Goal: Information Seeking & Learning: Find specific fact

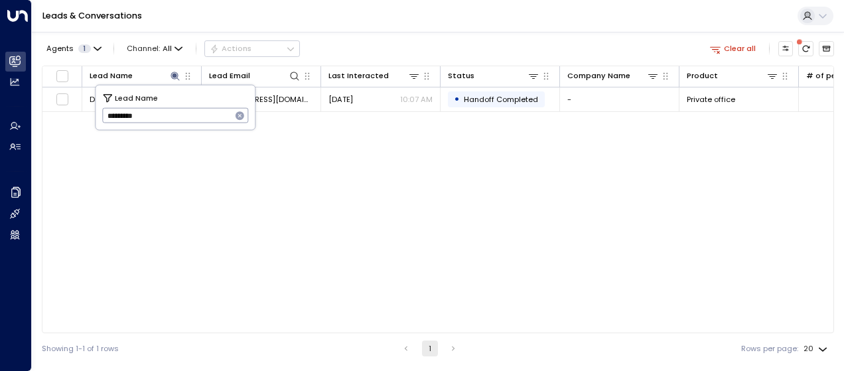
drag, startPoint x: 106, startPoint y: 115, endPoint x: 186, endPoint y: 102, distance: 81.4
click at [186, 102] on div "Lead Name ********* ​" at bounding box center [175, 108] width 159 height 44
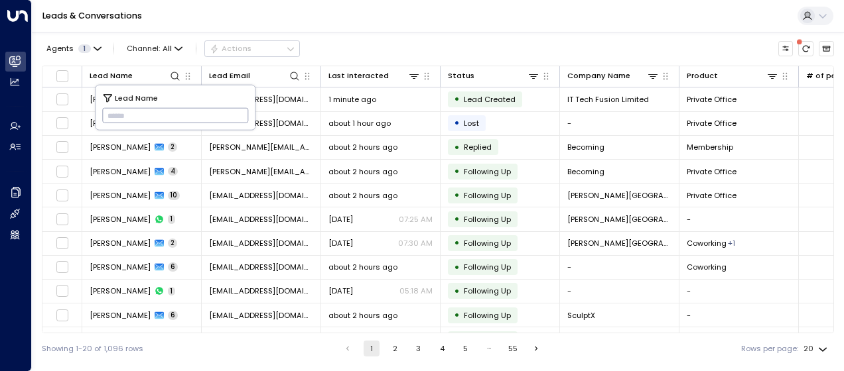
click at [293, 350] on div "Showing 1-20 of 1,096 rows 1 2 3 4 5 … 55 Rows per page: 20 **" at bounding box center [438, 349] width 792 height 31
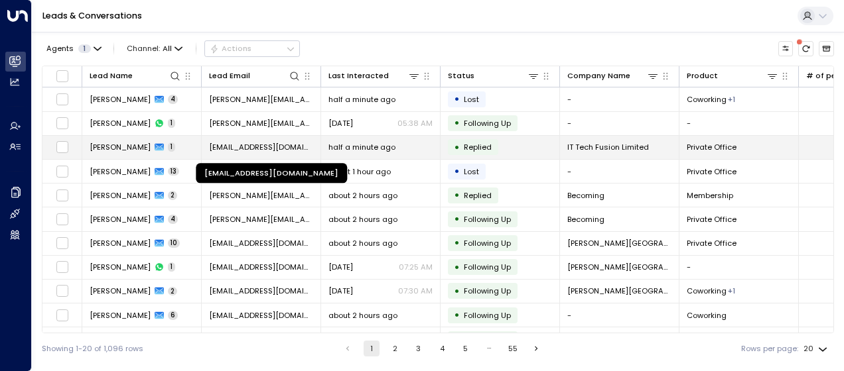
click at [253, 145] on span "[EMAIL_ADDRESS][DOMAIN_NAME]" at bounding box center [261, 147] width 104 height 11
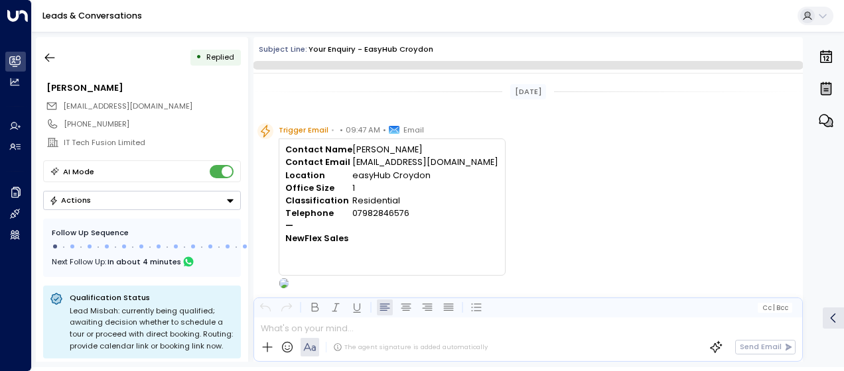
scroll to position [451, 0]
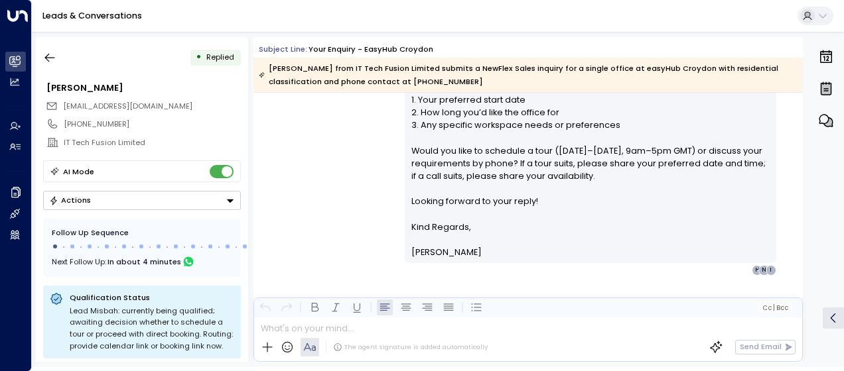
click at [328, 155] on div "Olivia Smith • 09:49 AM • Email Hi Misbah, Thank you for your interest in priva…" at bounding box center [527, 73] width 549 height 406
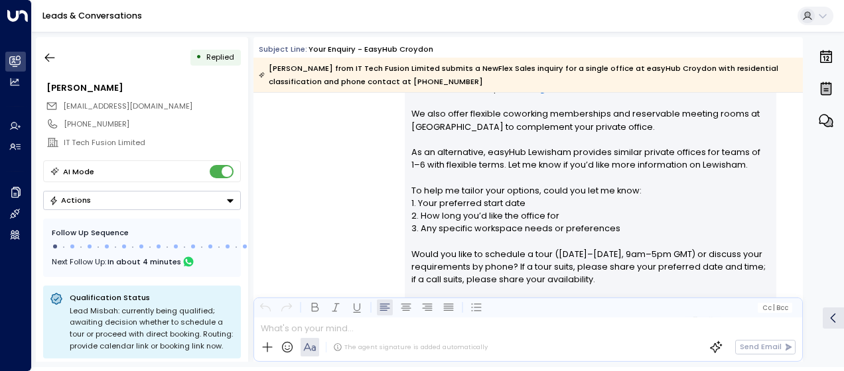
scroll to position [345, 0]
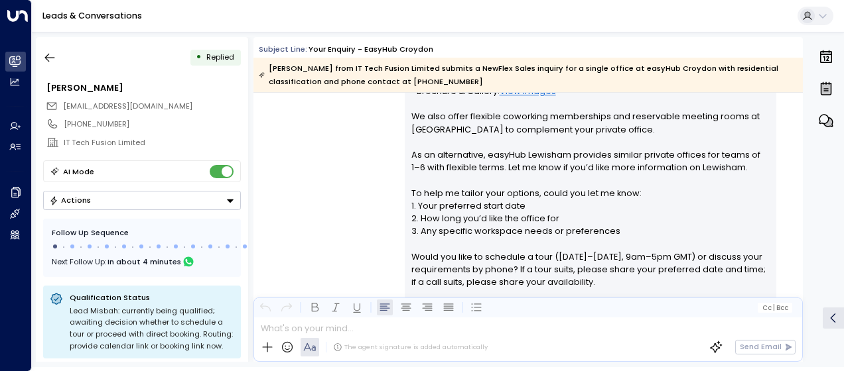
click at [354, 182] on div "Olivia Smith • 09:49 AM • Email Hi Misbah, Thank you for your interest in priva…" at bounding box center [527, 179] width 549 height 406
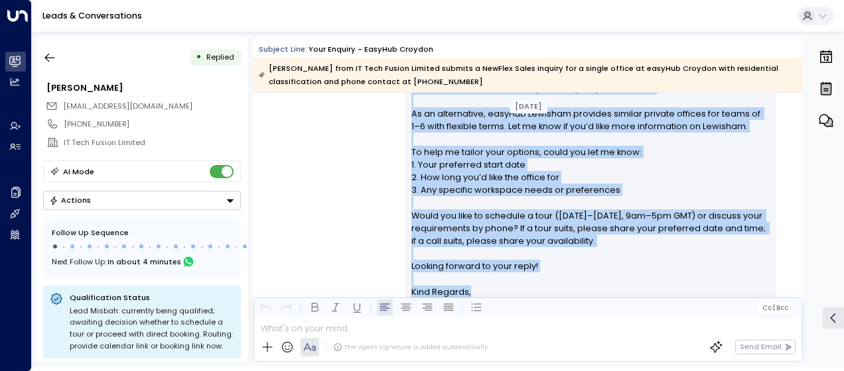
scroll to position [471, 0]
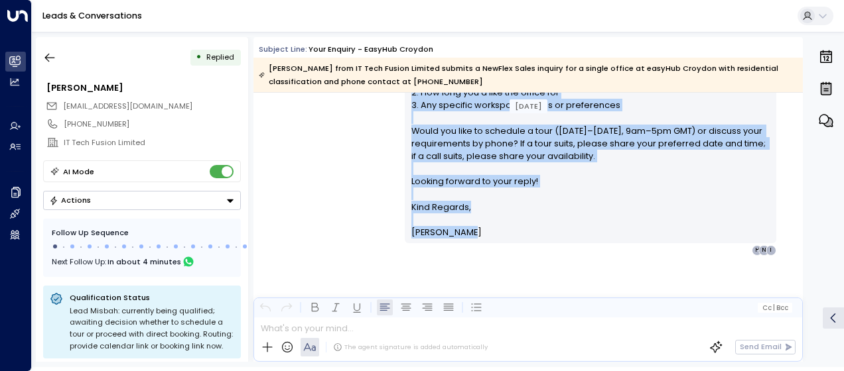
drag, startPoint x: 409, startPoint y: 161, endPoint x: 486, endPoint y: 243, distance: 113.1
click at [486, 243] on div "Olivia Smith • 09:49 AM • Email Hi Misbah, Thank you for your interest in priva…" at bounding box center [590, 53] width 371 height 406
drag, startPoint x: 486, startPoint y: 243, endPoint x: 452, endPoint y: 172, distance: 78.6
copy div "Hi Misbah, Thank you for your interest in private offices at easyHub Croydon. W…"
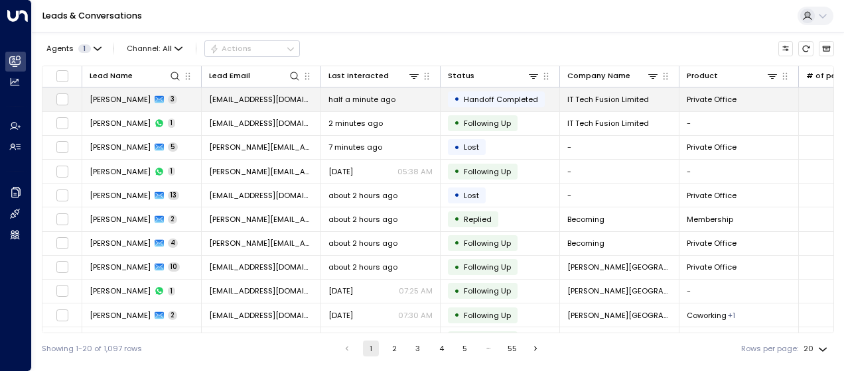
click at [367, 95] on span "half a minute ago" at bounding box center [361, 99] width 67 height 11
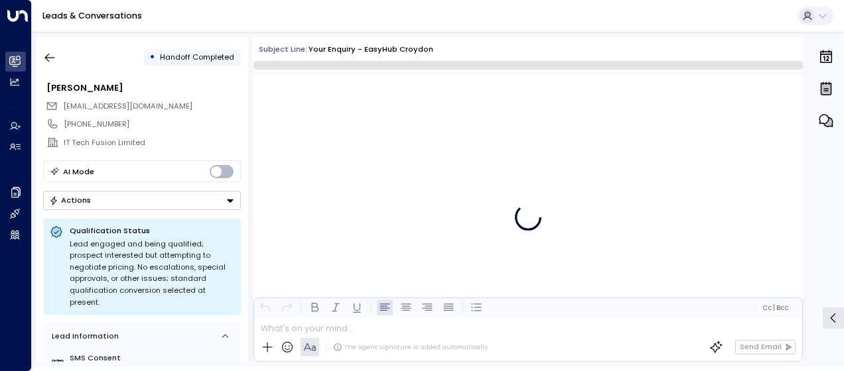
scroll to position [892, 0]
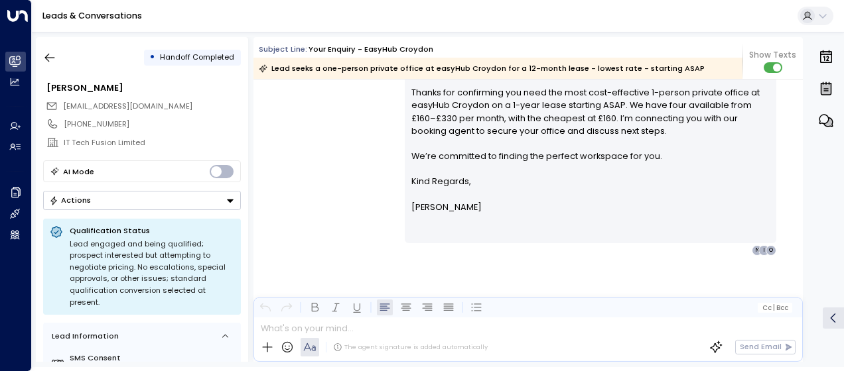
click at [348, 145] on div "[PERSON_NAME] • 09:56 AM • Email Hi [PERSON_NAME], Thanks for confirming you ne…" at bounding box center [527, 148] width 549 height 215
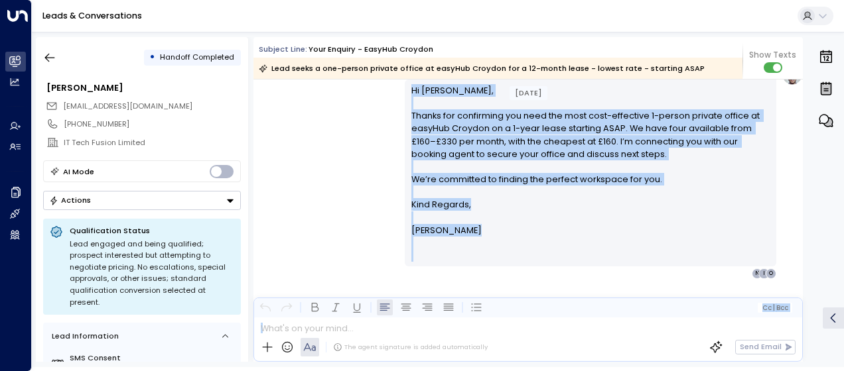
scroll to position [966, 0]
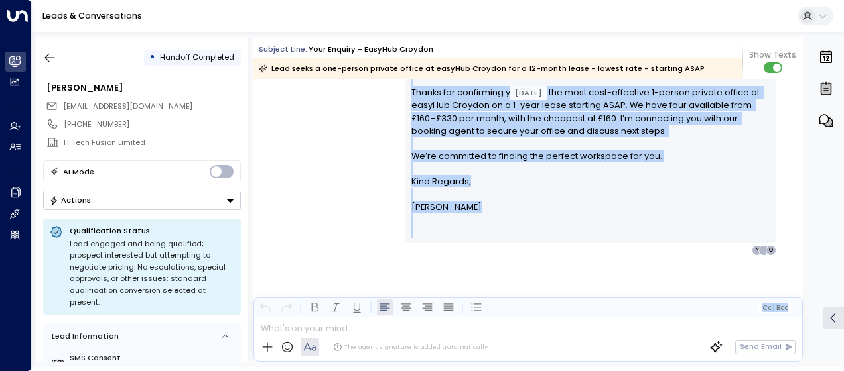
drag, startPoint x: 291, startPoint y: 153, endPoint x: 455, endPoint y: 387, distance: 286.3
copy div "Handed Off to our booking agent [DATE][DATE] 9:56 am [PERSON_NAME] • 09:56 AM •…"
